Goal: Task Accomplishment & Management: Use online tool/utility

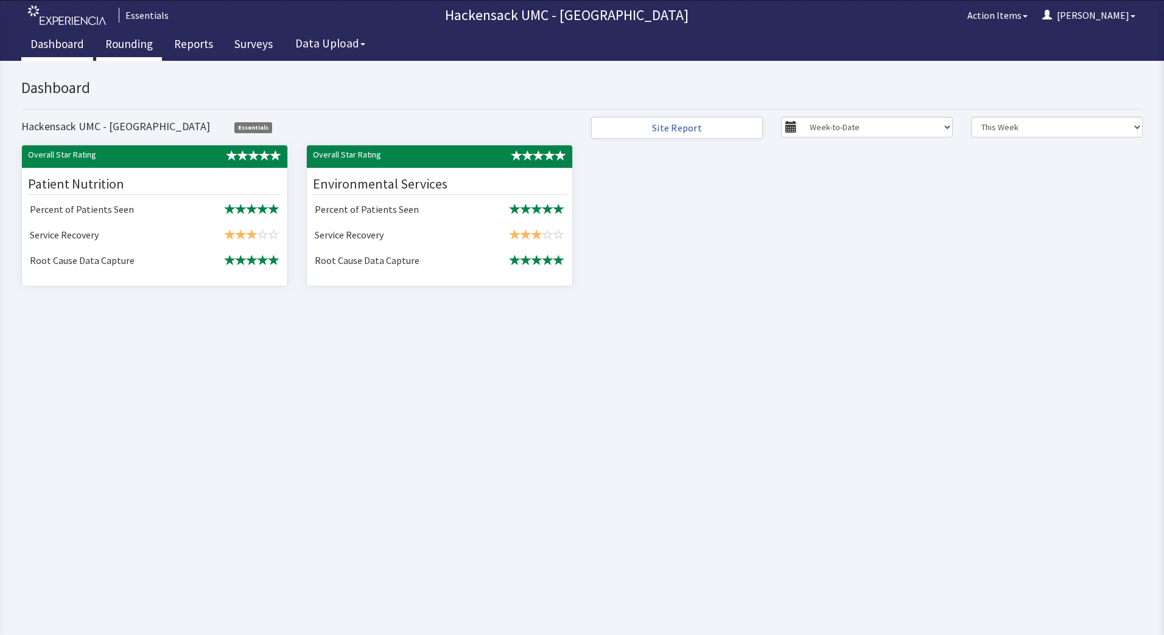
click at [117, 44] on link "Rounding" at bounding box center [129, 45] width 66 height 30
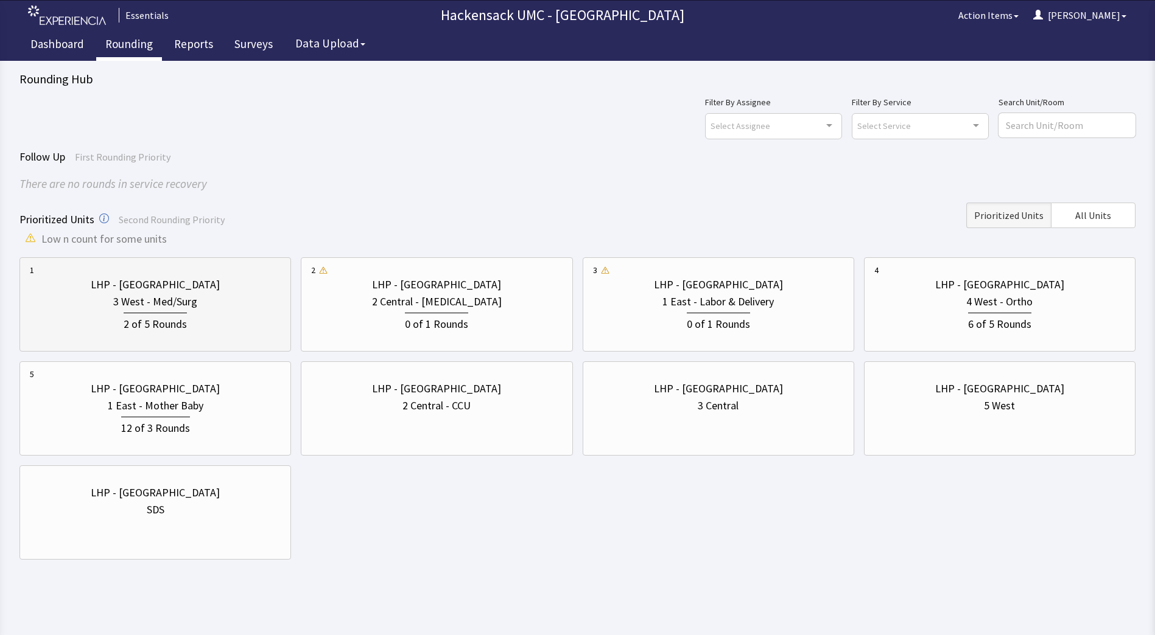
click at [170, 326] on div "2 of 5 Rounds" at bounding box center [155, 323] width 63 height 20
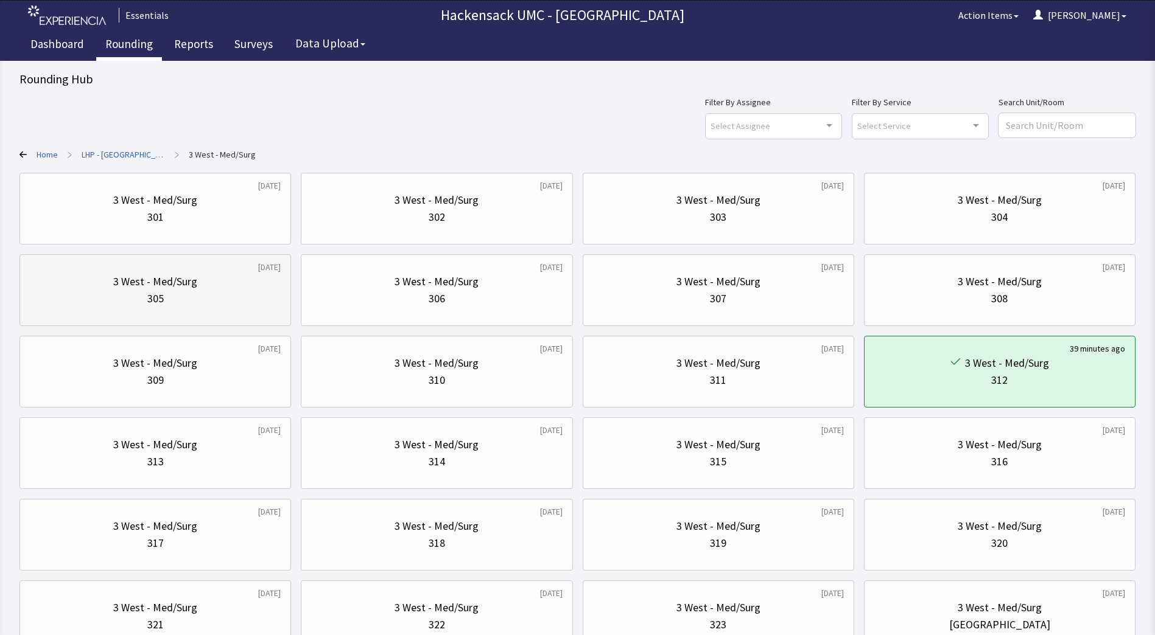
click at [168, 298] on div "305" at bounding box center [155, 298] width 251 height 17
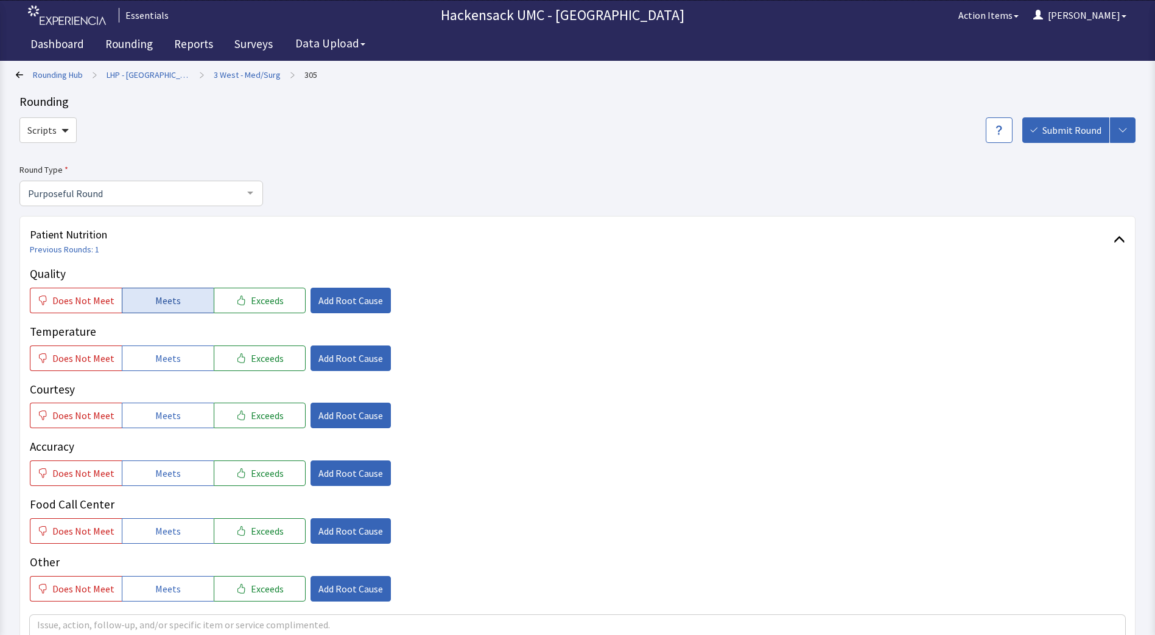
click at [172, 298] on span "Meets" at bounding box center [168, 300] width 26 height 15
click at [167, 357] on span "Meets" at bounding box center [168, 358] width 26 height 15
click at [164, 411] on span "Meets" at bounding box center [168, 415] width 26 height 15
click at [161, 479] on span "Meets" at bounding box center [168, 473] width 26 height 15
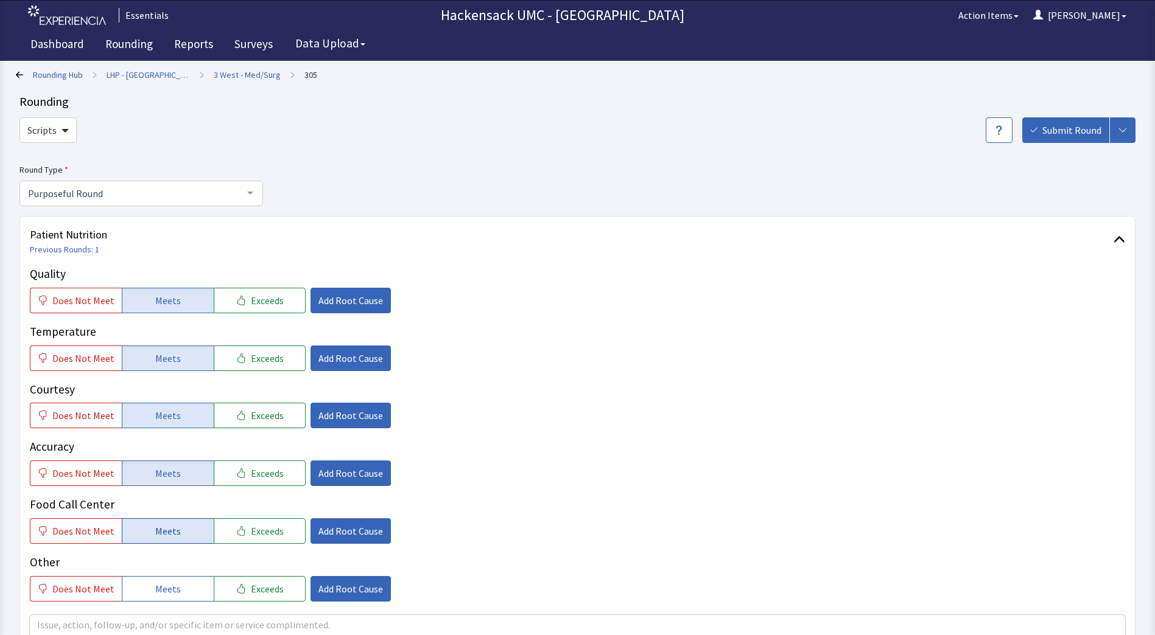
click at [163, 531] on span "Meets" at bounding box center [168, 531] width 26 height 15
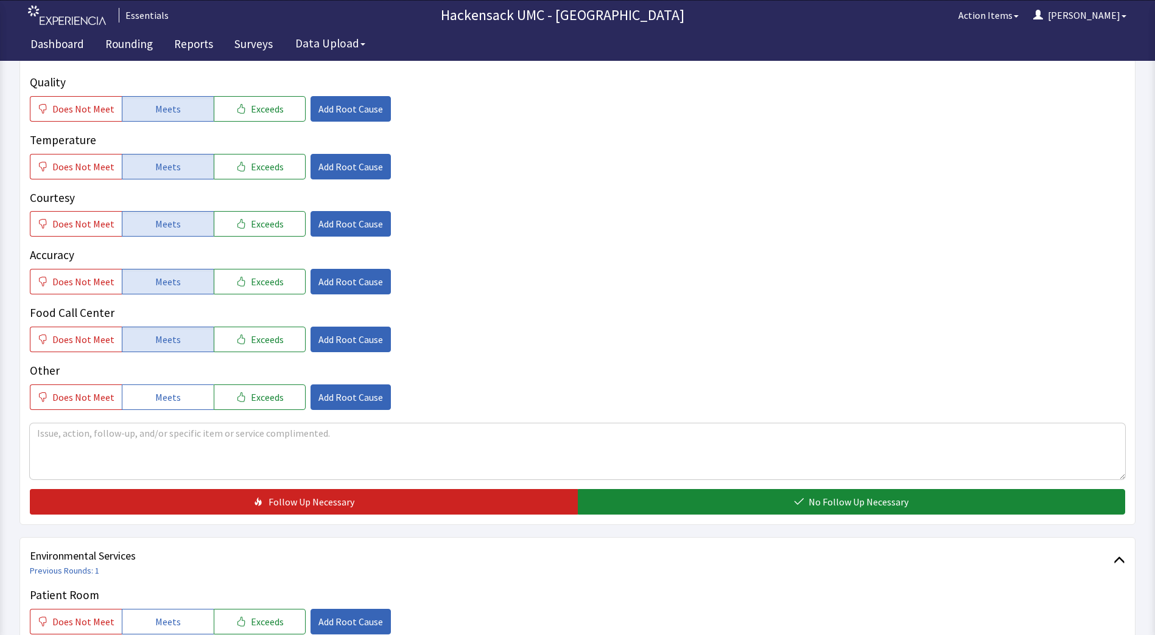
scroll to position [214, 0]
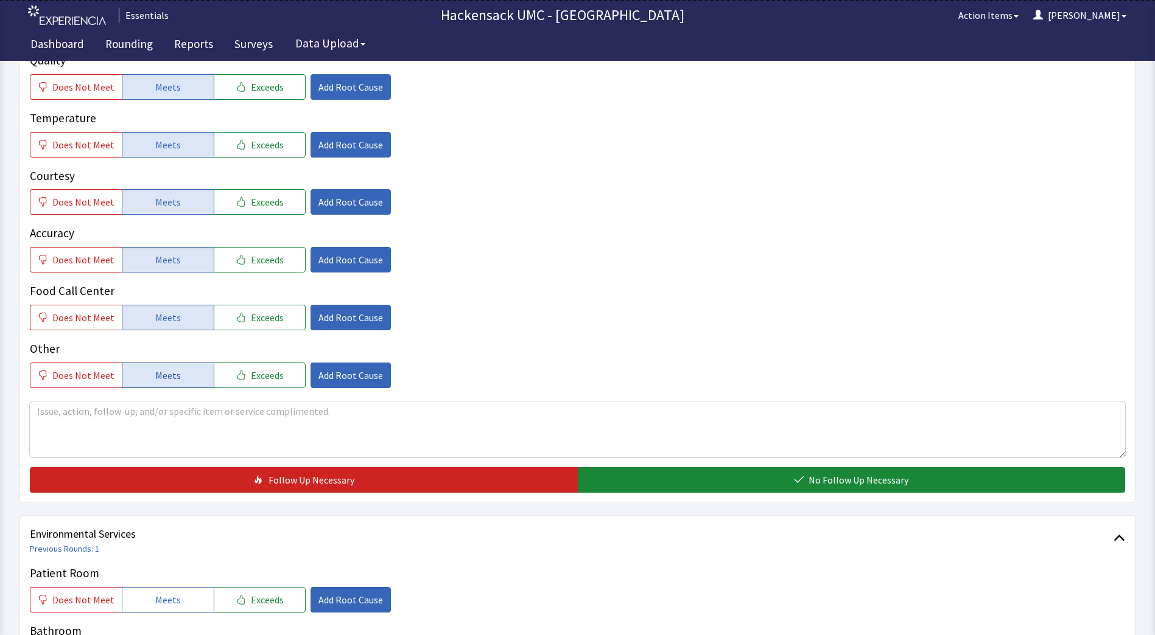
click at [181, 382] on button "Meets" at bounding box center [168, 376] width 92 height 26
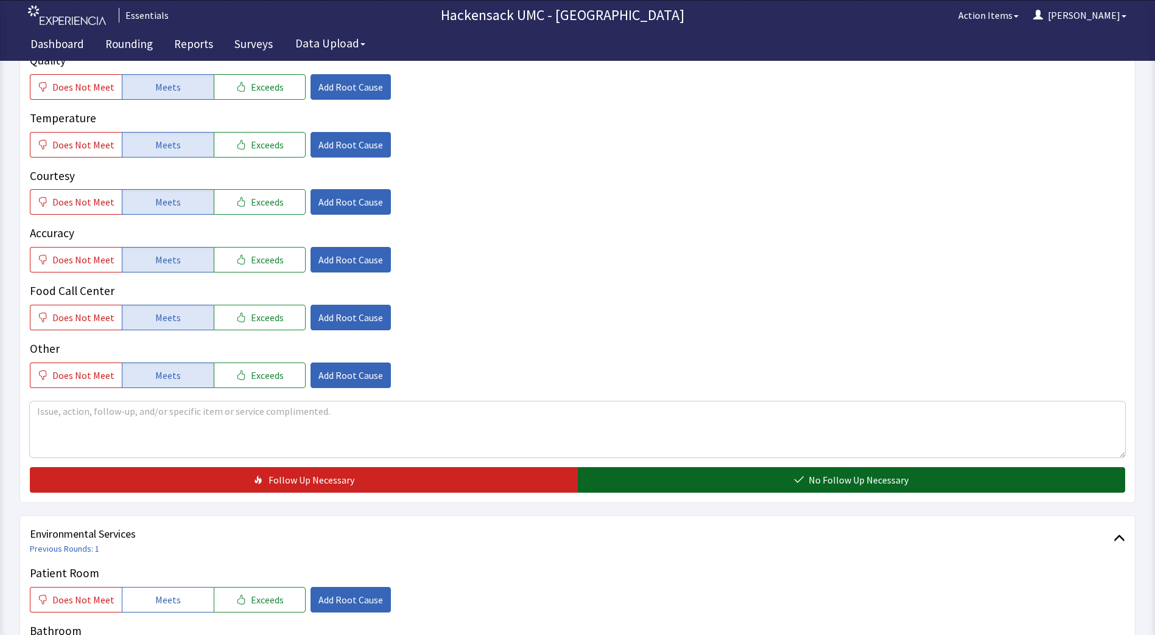
click at [648, 477] on button "No Follow Up Necessary" at bounding box center [852, 480] width 548 height 26
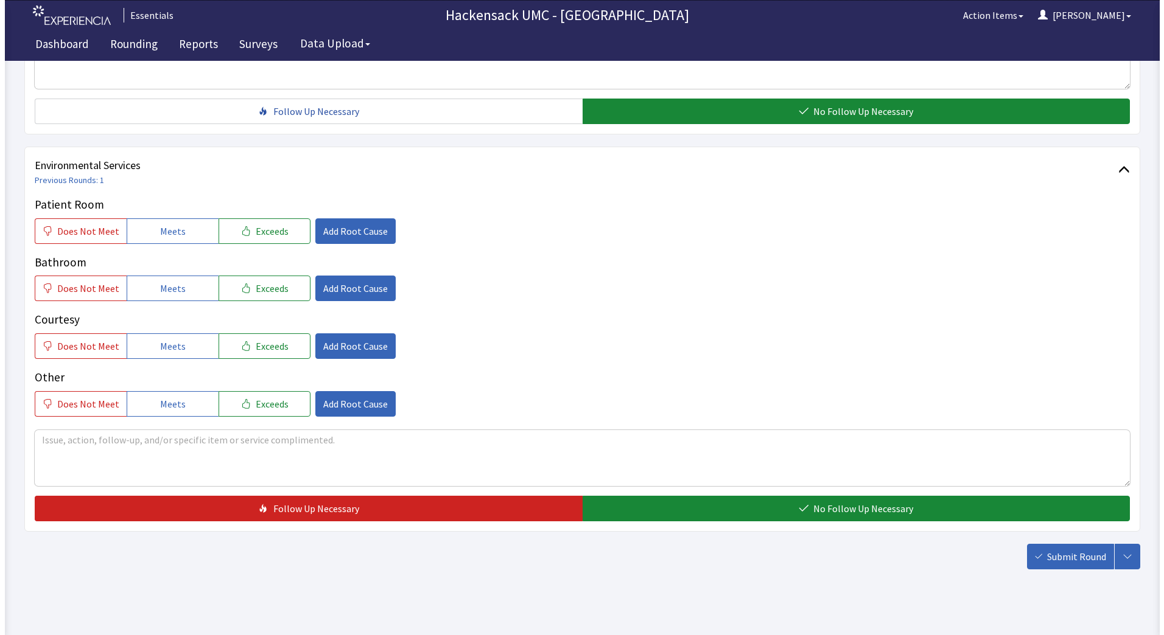
scroll to position [597, 0]
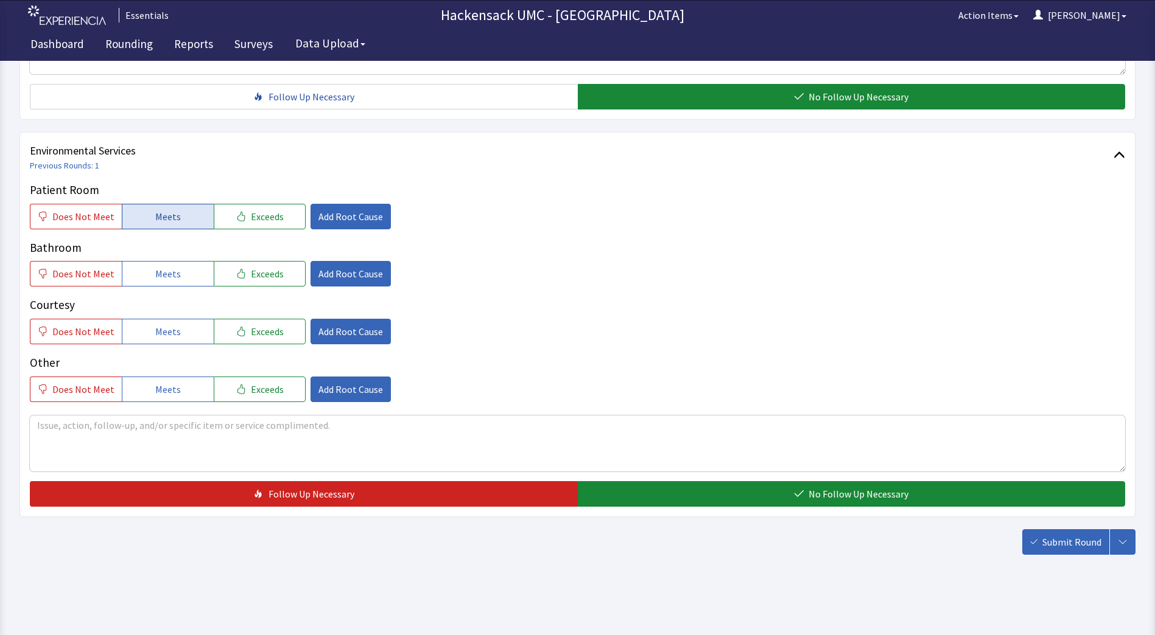
click at [171, 214] on span "Meets" at bounding box center [168, 216] width 26 height 15
click at [168, 262] on button "Meets" at bounding box center [168, 274] width 92 height 26
click at [167, 327] on span "Meets" at bounding box center [168, 331] width 26 height 15
click at [169, 373] on div "Other Does Not Meet Meets Exceeds Add Root Cause" at bounding box center [577, 378] width 1095 height 48
click at [170, 388] on span "Meets" at bounding box center [168, 389] width 26 height 15
